Goal: Task Accomplishment & Management: Use online tool/utility

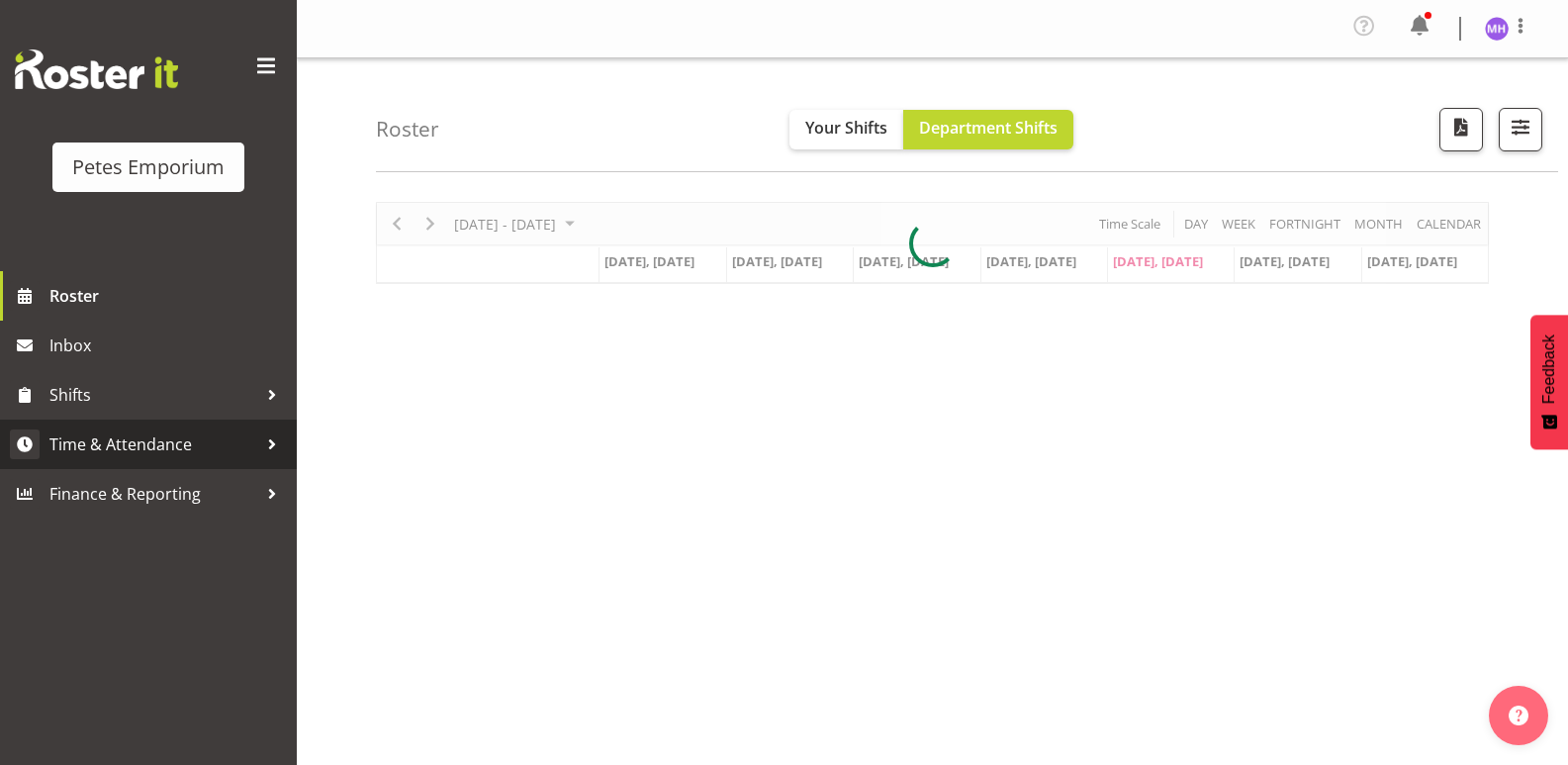
click at [170, 438] on span "Time & Attendance" at bounding box center [154, 444] width 208 height 30
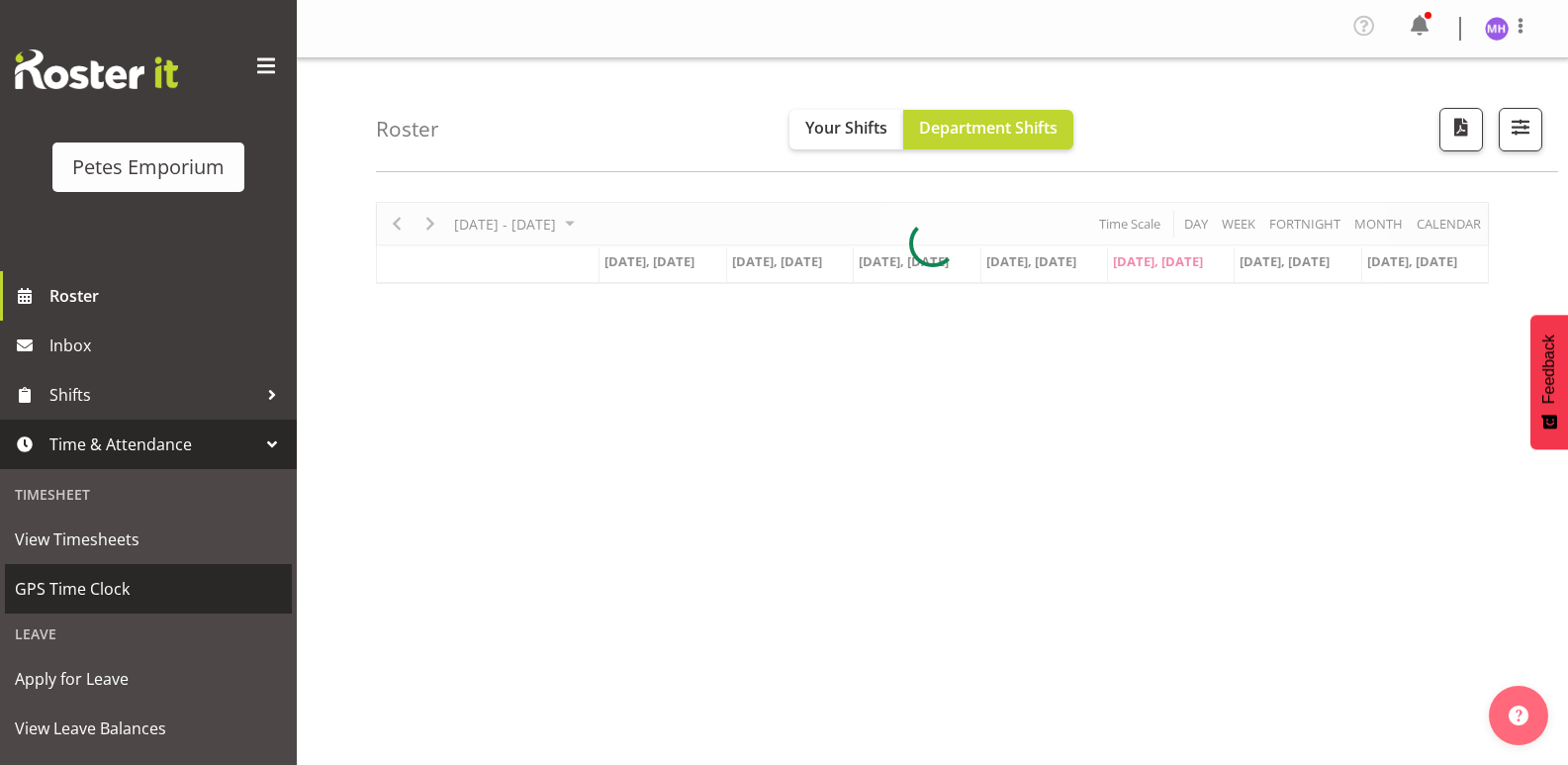
click at [103, 583] on span "GPS Time Clock" at bounding box center [149, 589] width 267 height 30
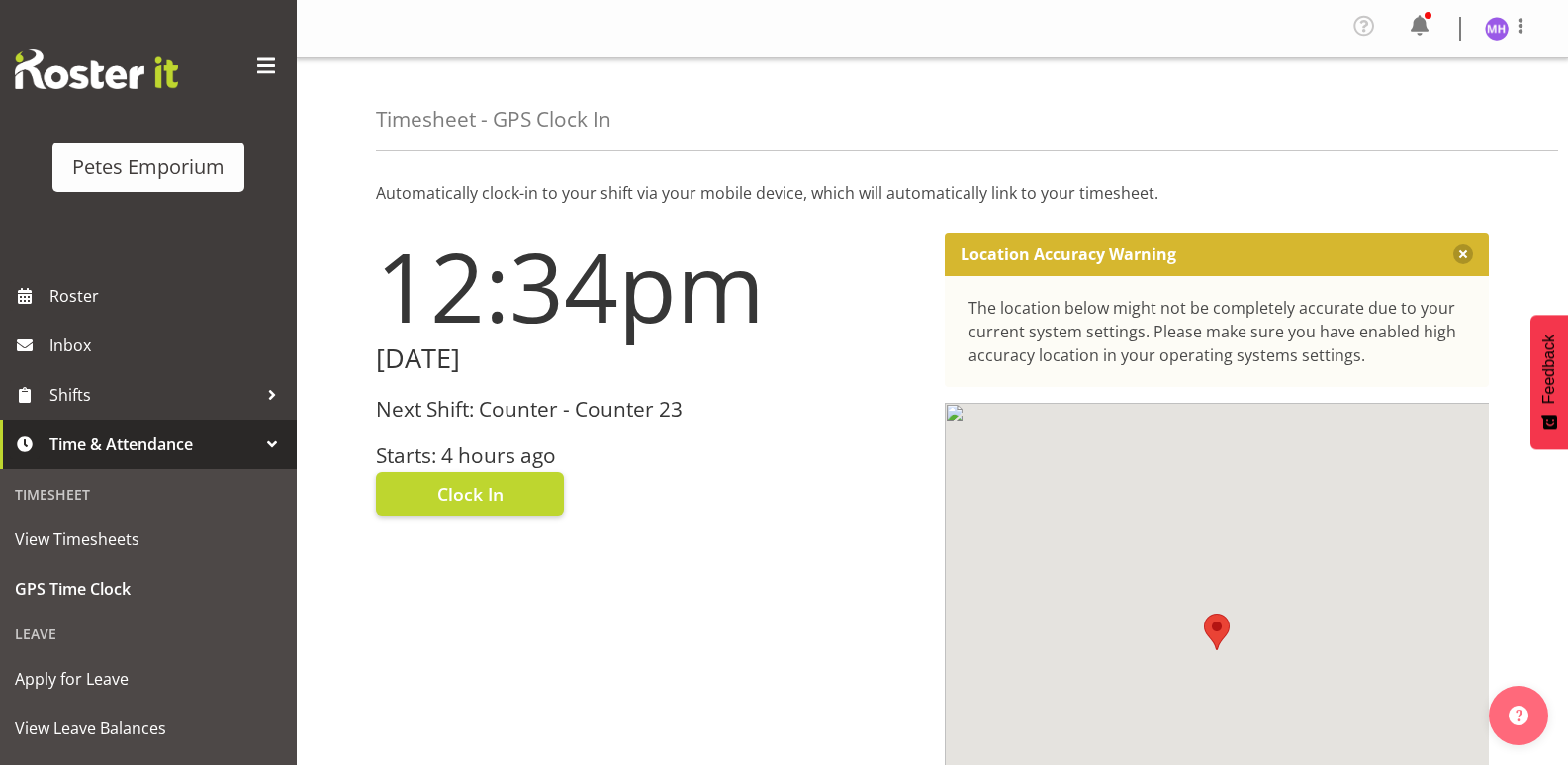
scroll to position [96, 0]
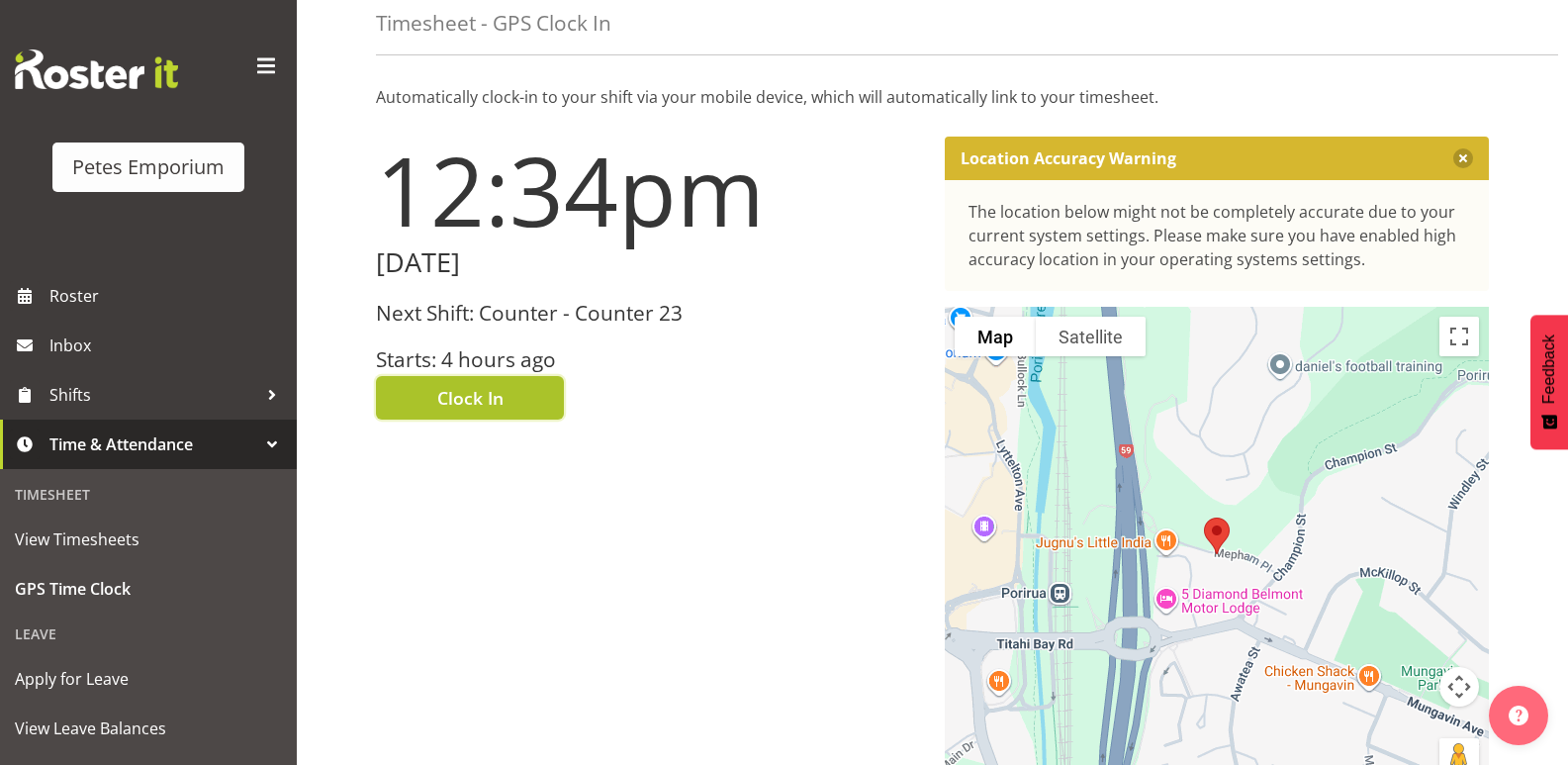
click at [504, 410] on button "Clock In" at bounding box center [470, 398] width 188 height 44
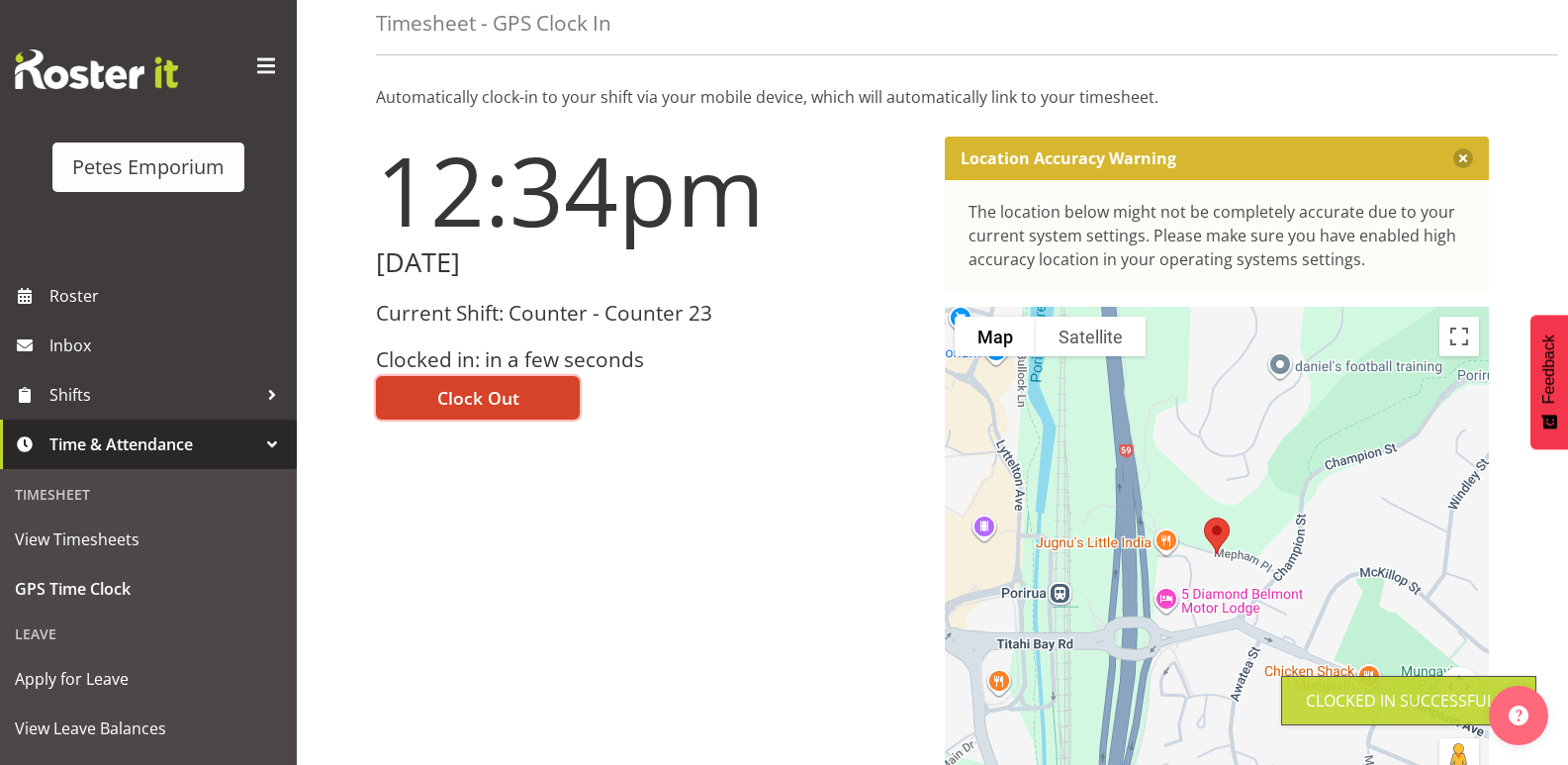
scroll to position [0, 0]
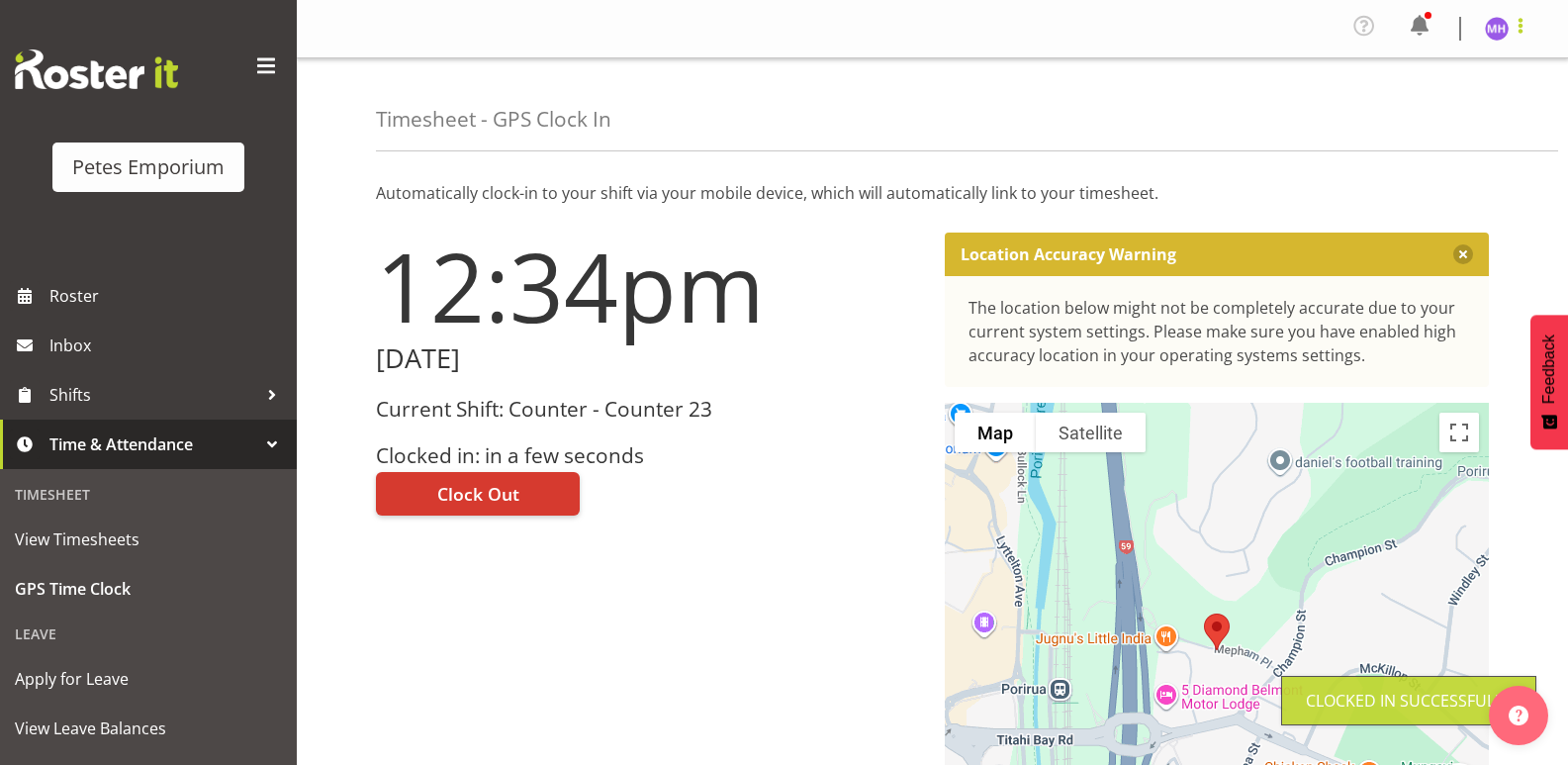
click at [1515, 33] on span at bounding box center [1520, 26] width 24 height 24
click at [1451, 103] on link "Log Out" at bounding box center [1437, 109] width 190 height 36
